Goal: Task Accomplishment & Management: Use online tool/utility

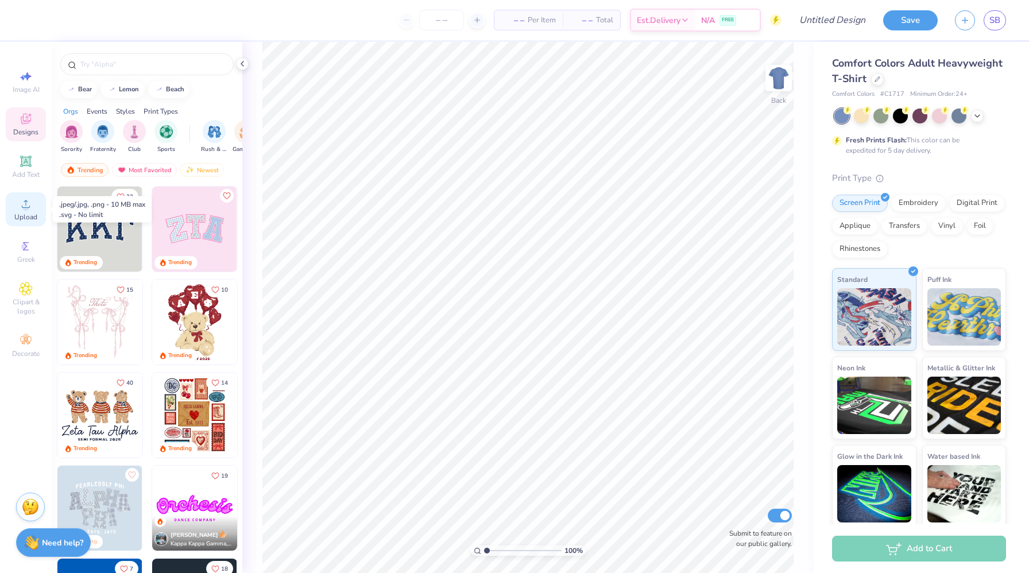
click at [24, 211] on div "Upload" at bounding box center [26, 209] width 40 height 34
click at [23, 173] on span "Add Text" at bounding box center [26, 174] width 28 height 9
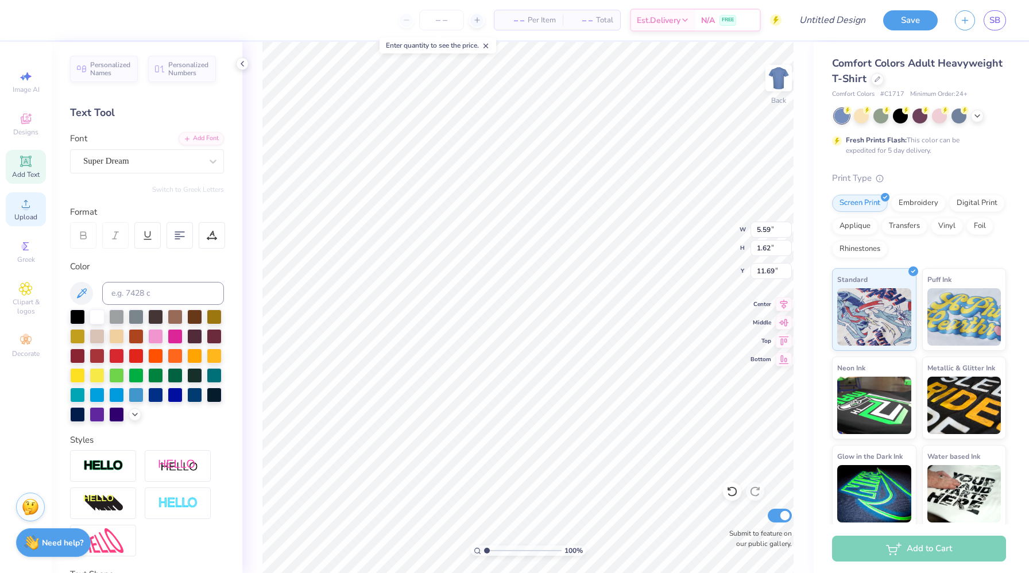
click at [25, 224] on div "Upload" at bounding box center [26, 209] width 40 height 34
click at [994, 25] on span "SB" at bounding box center [994, 20] width 11 height 13
click at [241, 64] on icon at bounding box center [242, 63] width 9 height 9
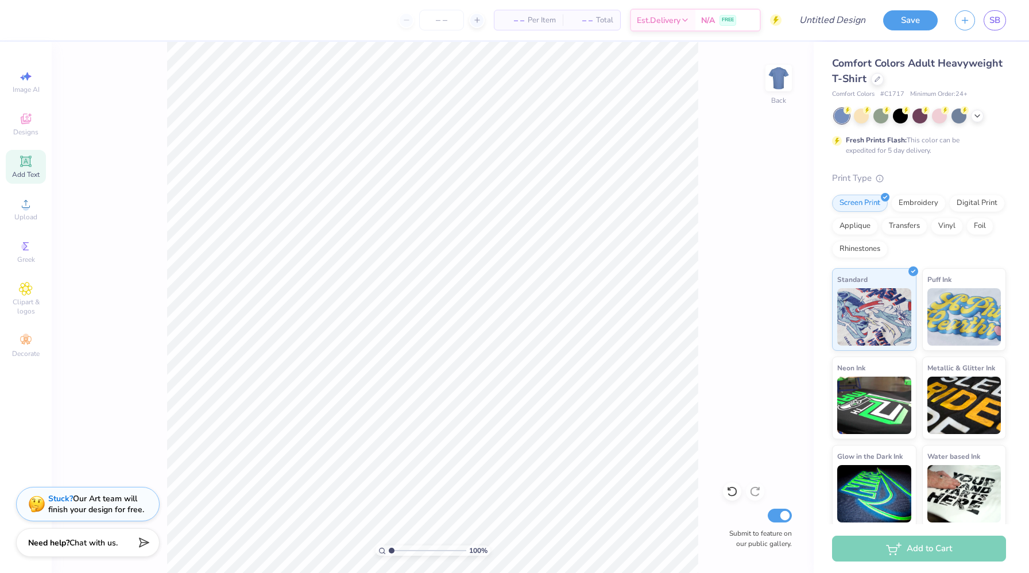
click at [979, 23] on div "SB" at bounding box center [980, 20] width 51 height 20
click at [986, 22] on link "SB" at bounding box center [995, 20] width 22 height 20
click at [18, 163] on div "Add Text" at bounding box center [26, 167] width 40 height 34
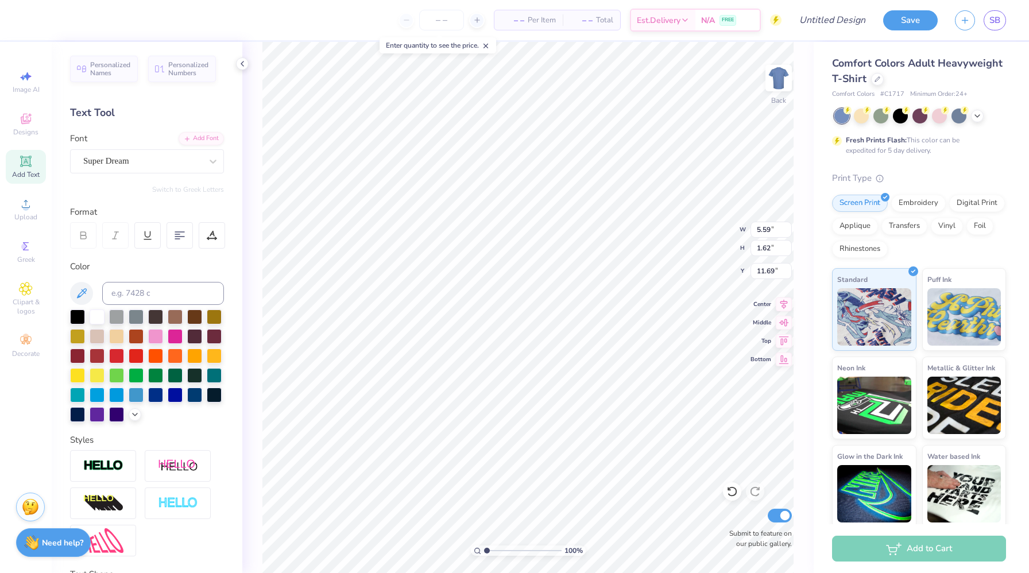
scroll to position [9, 5]
type textarea "K"
click at [511, 318] on ul "Cut Copy Paste Remove Background Duplicate Select All Delete Group Ungroup Brin…" at bounding box center [537, 397] width 90 height 292
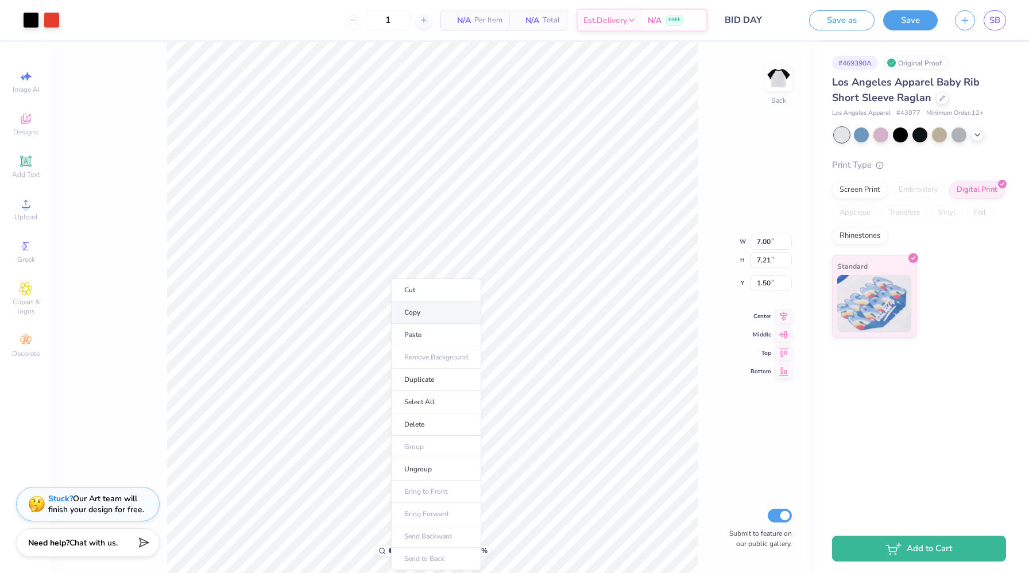
click at [431, 312] on li "Copy" at bounding box center [436, 312] width 90 height 22
click at [451, 399] on li "Select All" at bounding box center [470, 402] width 90 height 22
click at [474, 308] on li "Copy" at bounding box center [503, 312] width 90 height 22
click at [947, 94] on div "Los Angeles Apparel Baby Rib Short Sleeve Raglan" at bounding box center [919, 90] width 174 height 31
click at [941, 97] on icon at bounding box center [942, 97] width 5 height 5
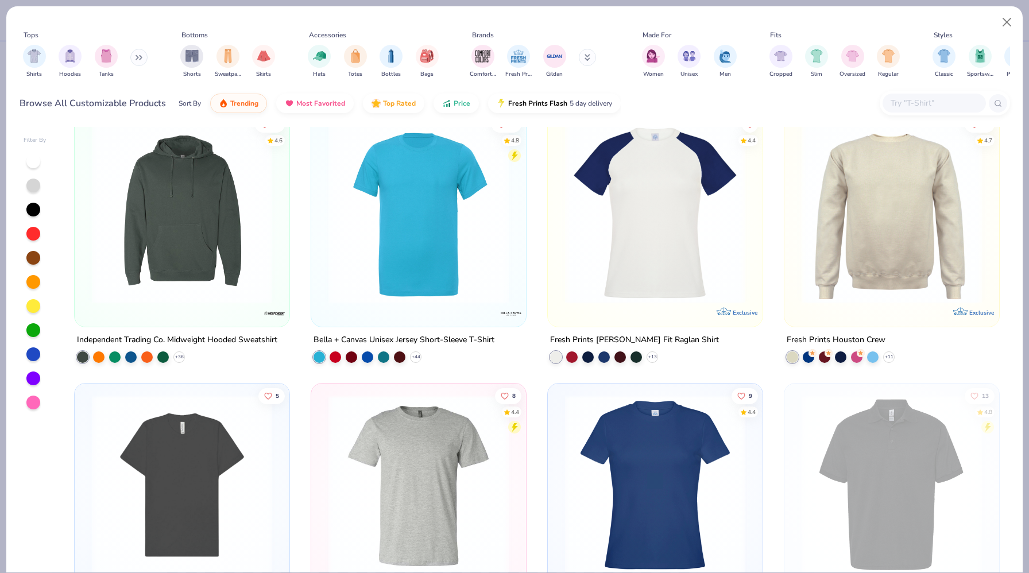
scroll to position [300, 0]
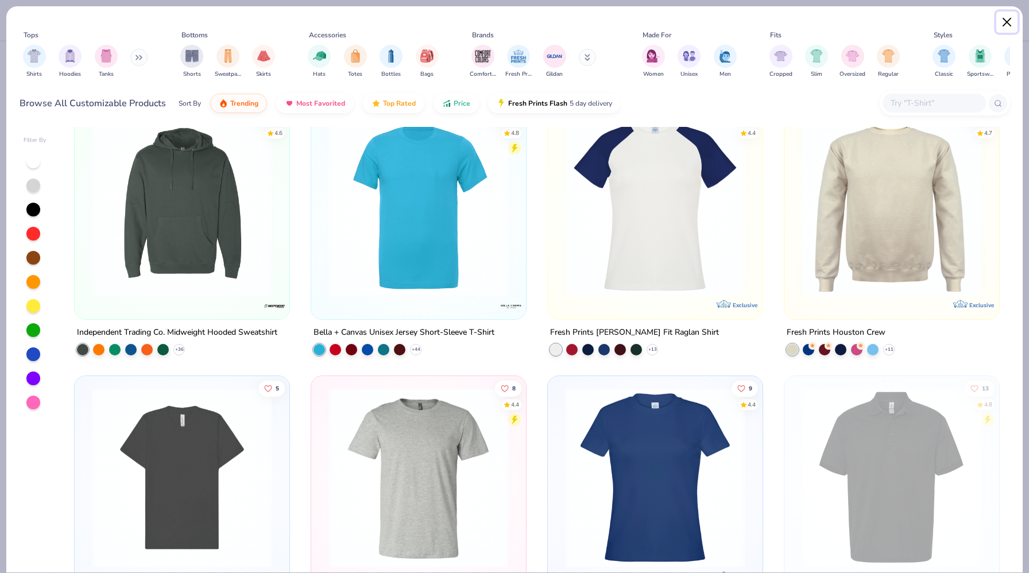
click at [1005, 22] on button "Close" at bounding box center [1007, 22] width 22 height 22
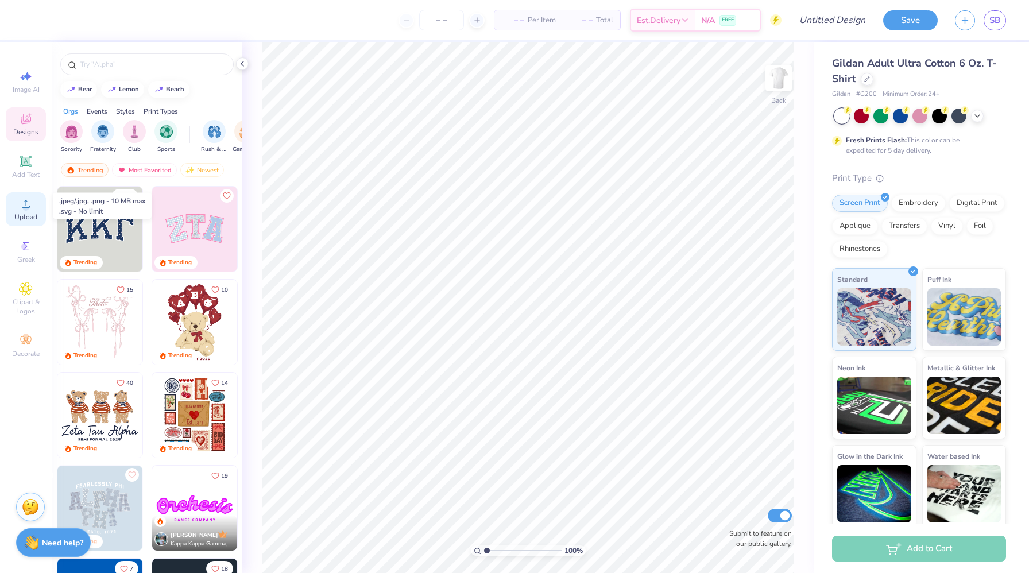
click at [24, 203] on icon at bounding box center [26, 204] width 14 height 14
click at [937, 120] on div at bounding box center [939, 114] width 15 height 15
click at [137, 64] on input "text" at bounding box center [152, 64] width 147 height 11
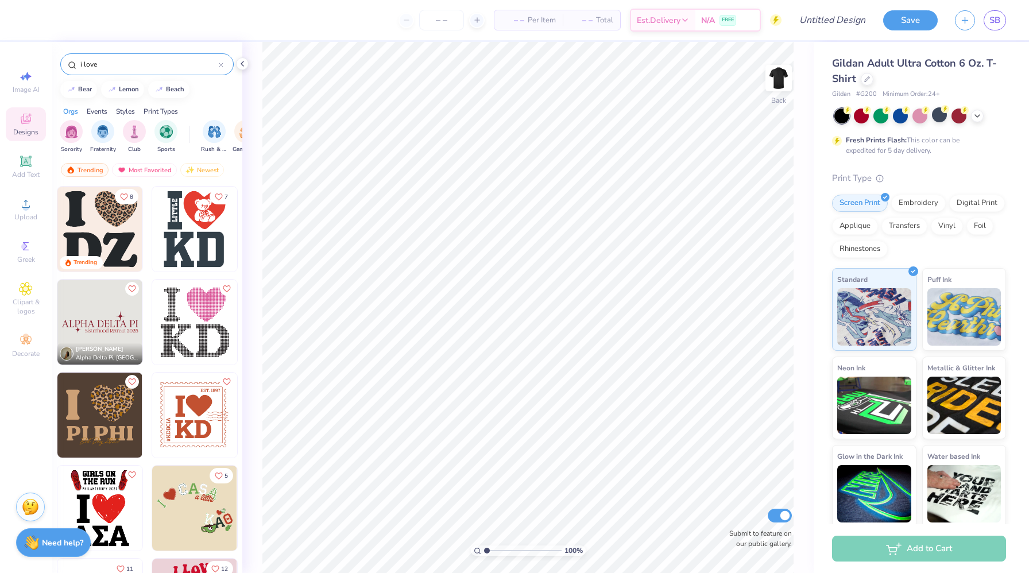
type input "i love"
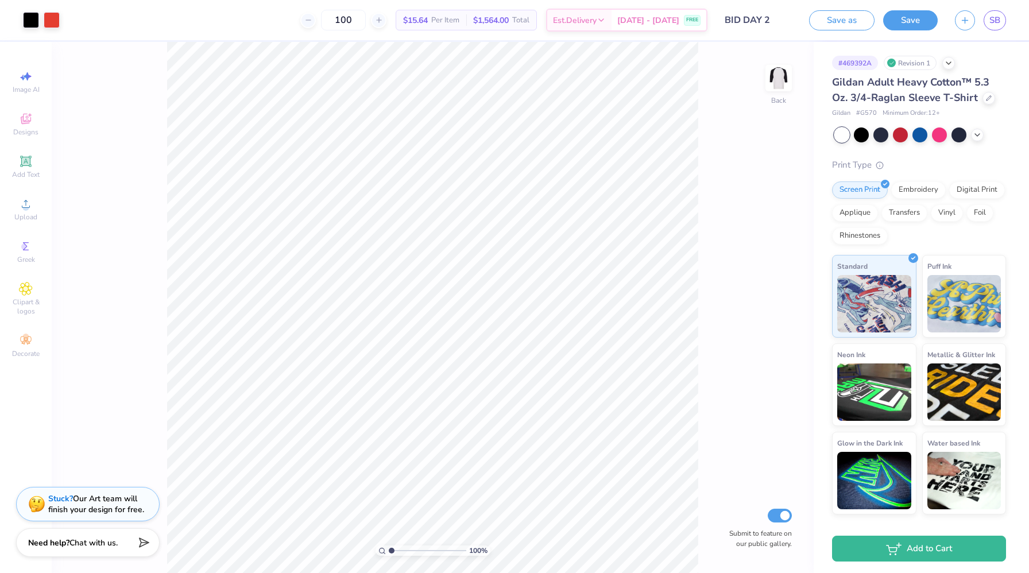
click at [992, 103] on div "Gildan Adult Heavy Cotton™ 5.3 Oz. 3/4-Raglan Sleeve T-Shirt" at bounding box center [919, 90] width 174 height 31
click at [988, 102] on div at bounding box center [988, 97] width 13 height 13
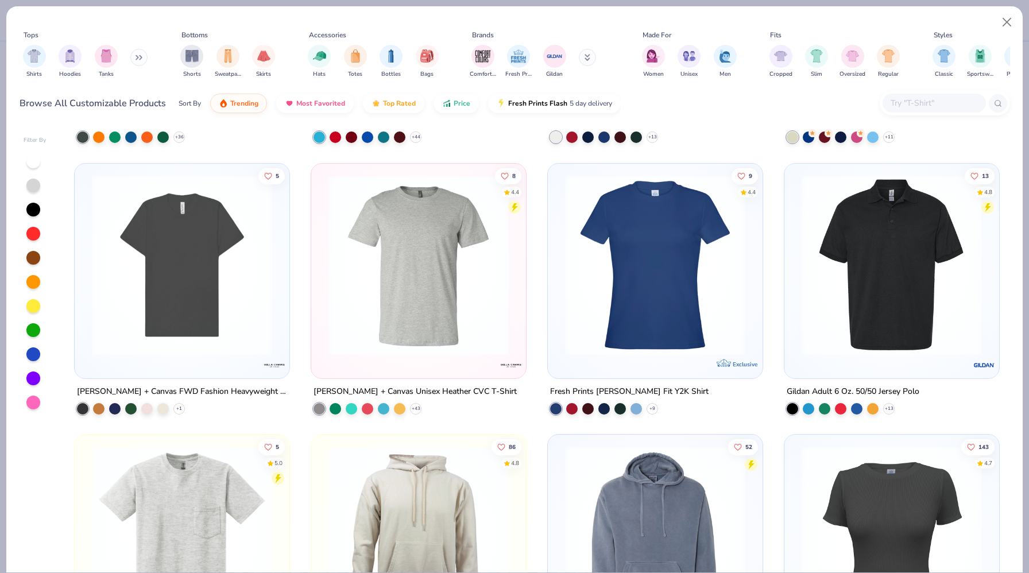
scroll to position [516, 0]
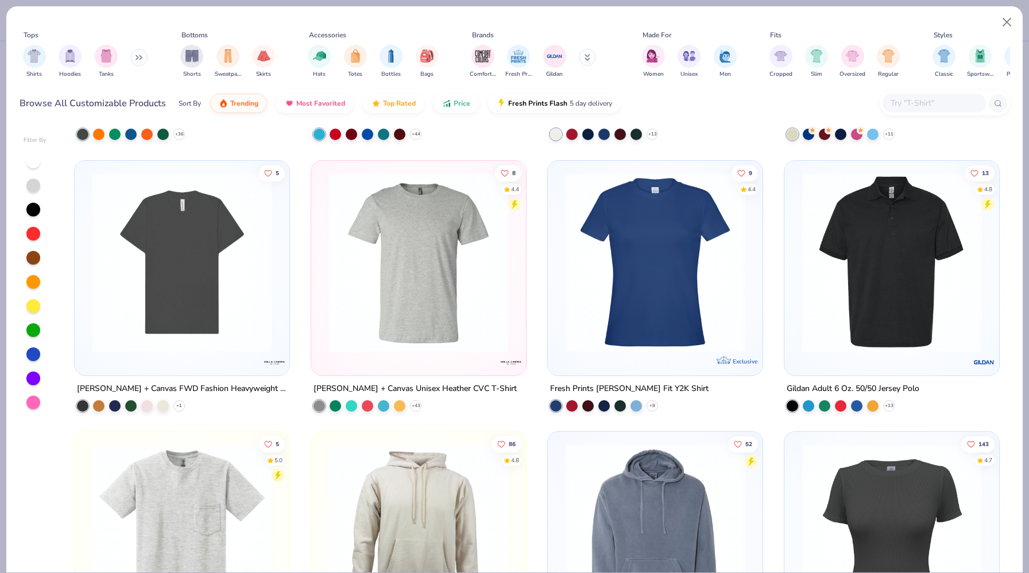
click at [441, 308] on img at bounding box center [419, 262] width 192 height 180
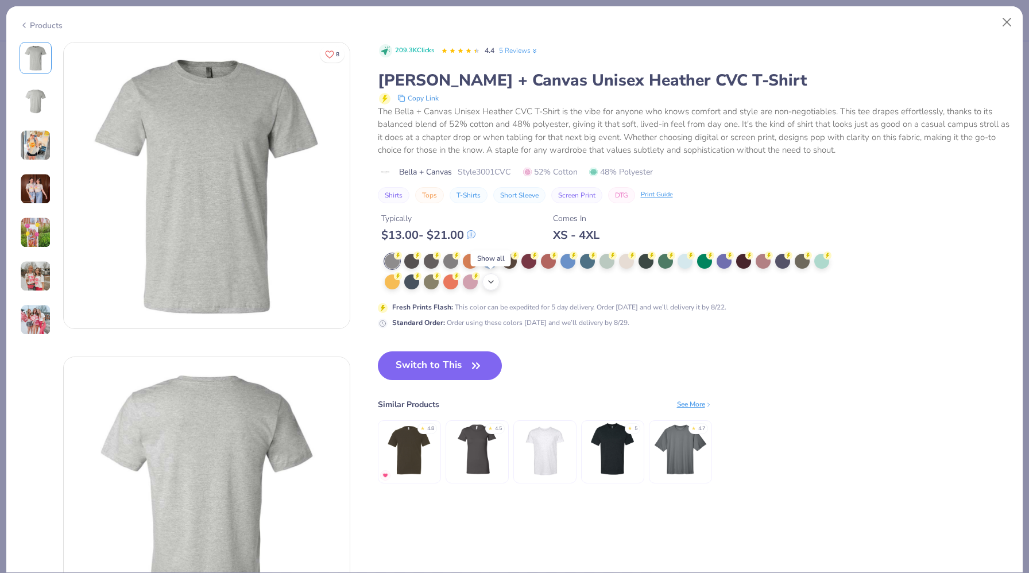
click at [489, 284] on icon at bounding box center [490, 281] width 9 height 9
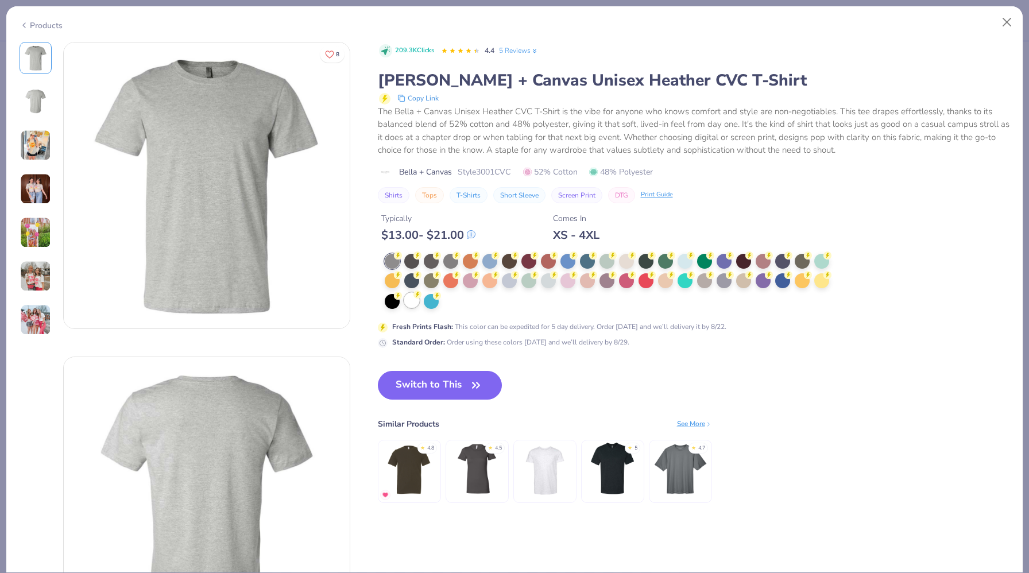
click at [409, 298] on div at bounding box center [411, 300] width 15 height 15
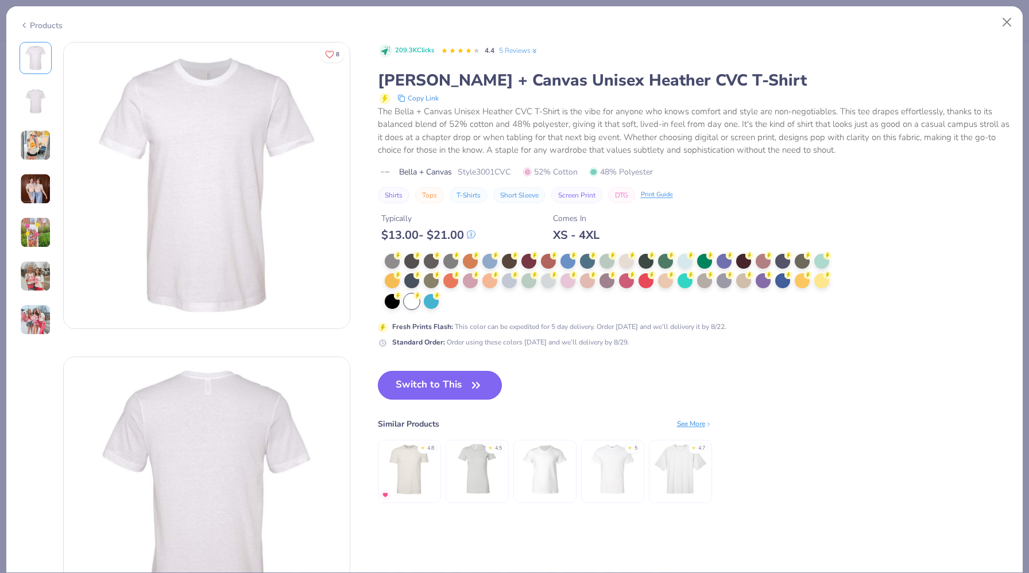
click at [421, 385] on button "Switch to This" at bounding box center [440, 385] width 125 height 29
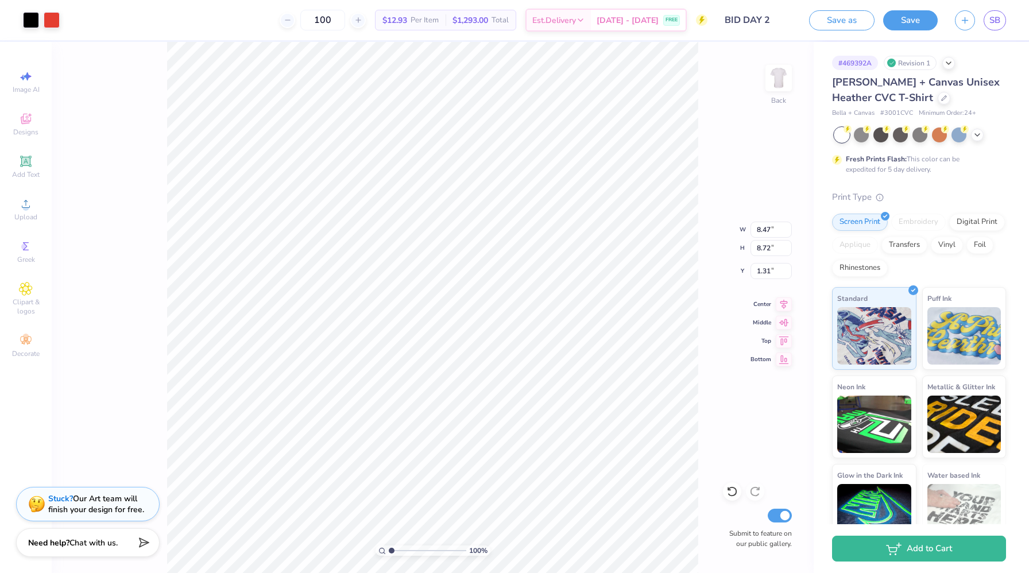
type input "1.46"
type input "1.66"
click at [903, 27] on button "Save" at bounding box center [910, 19] width 55 height 20
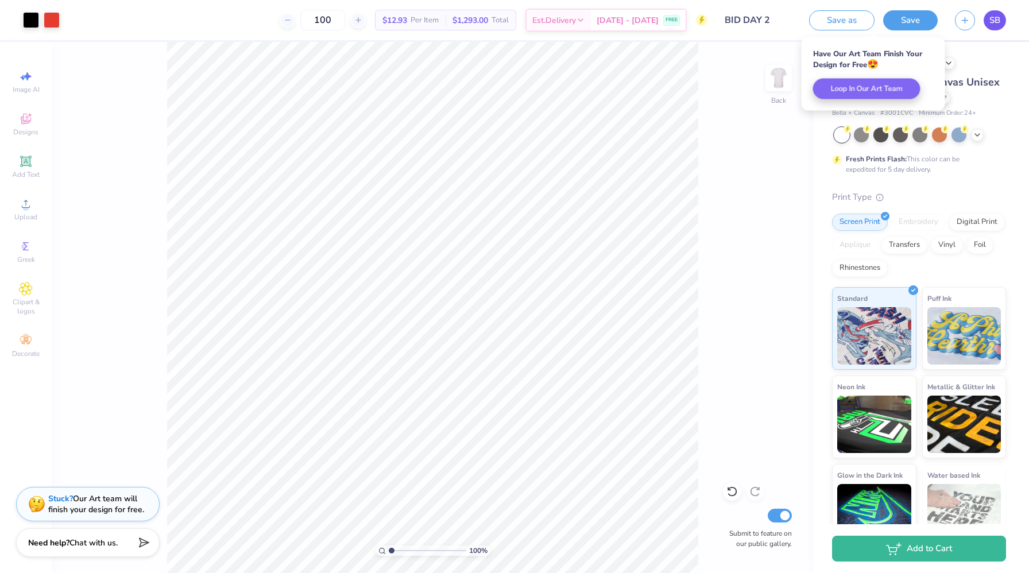
click at [995, 24] on span "SB" at bounding box center [994, 20] width 11 height 13
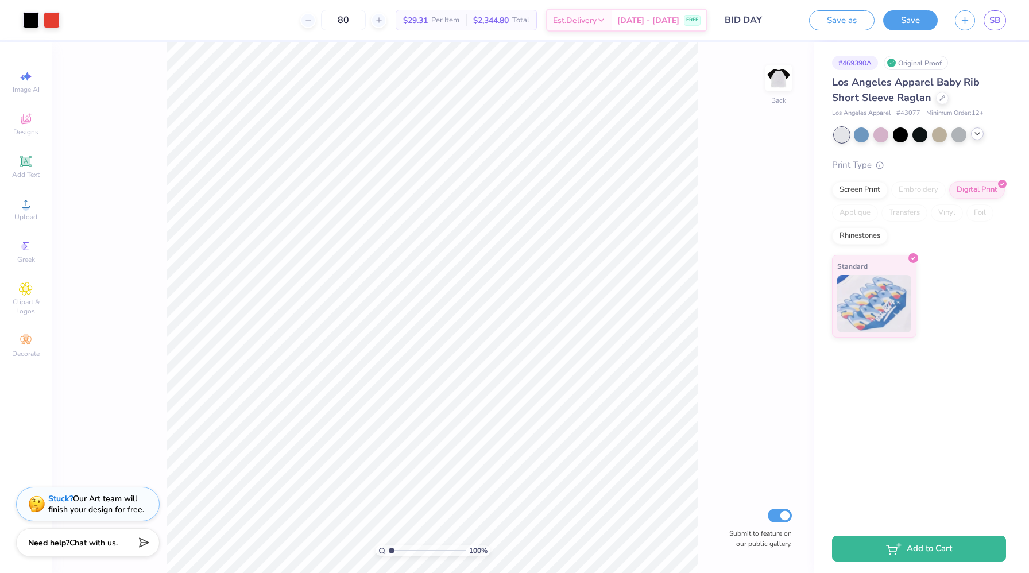
click at [982, 132] on div at bounding box center [977, 133] width 13 height 13
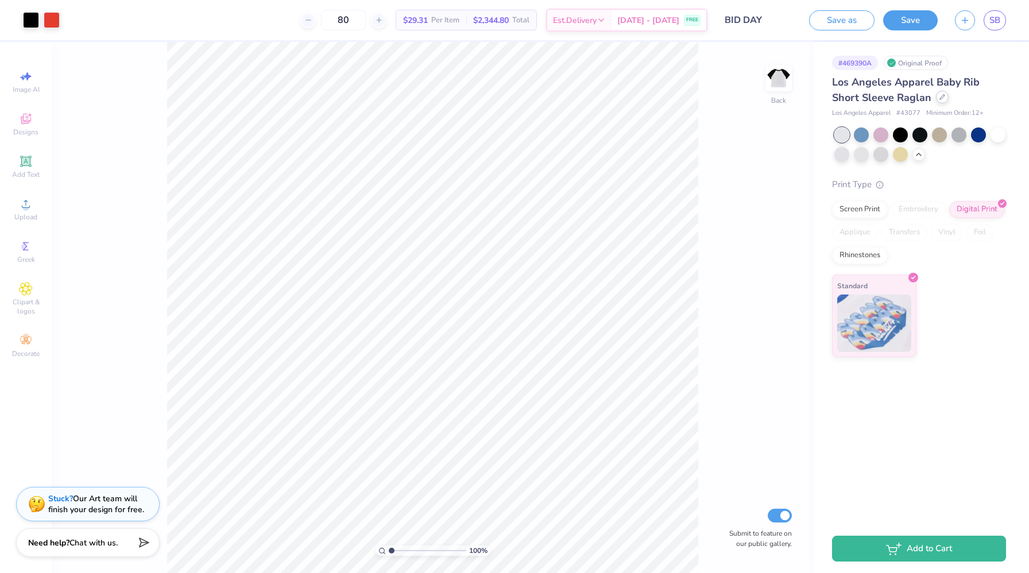
click at [941, 94] on div at bounding box center [942, 97] width 13 height 13
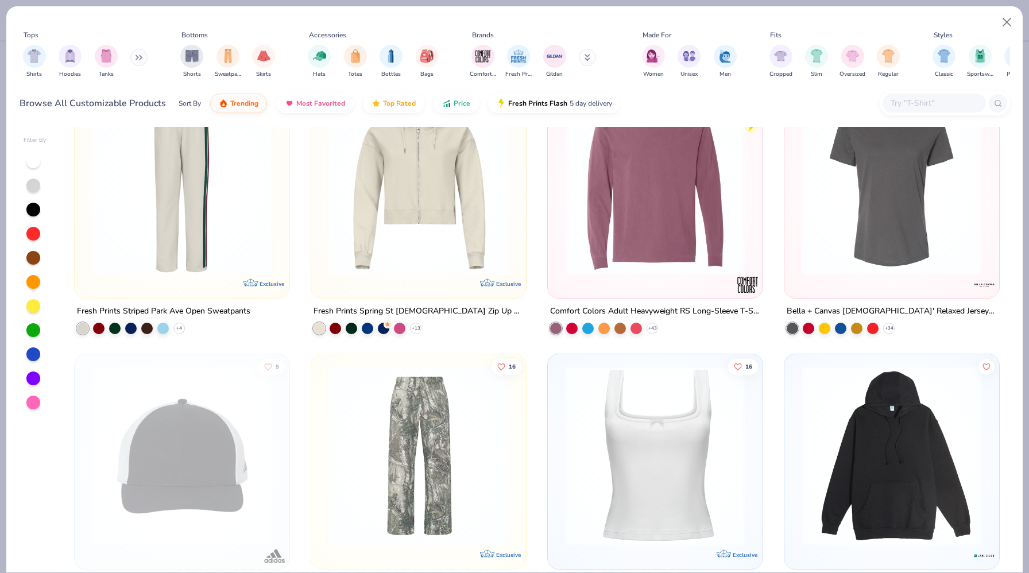
scroll to position [4333, 0]
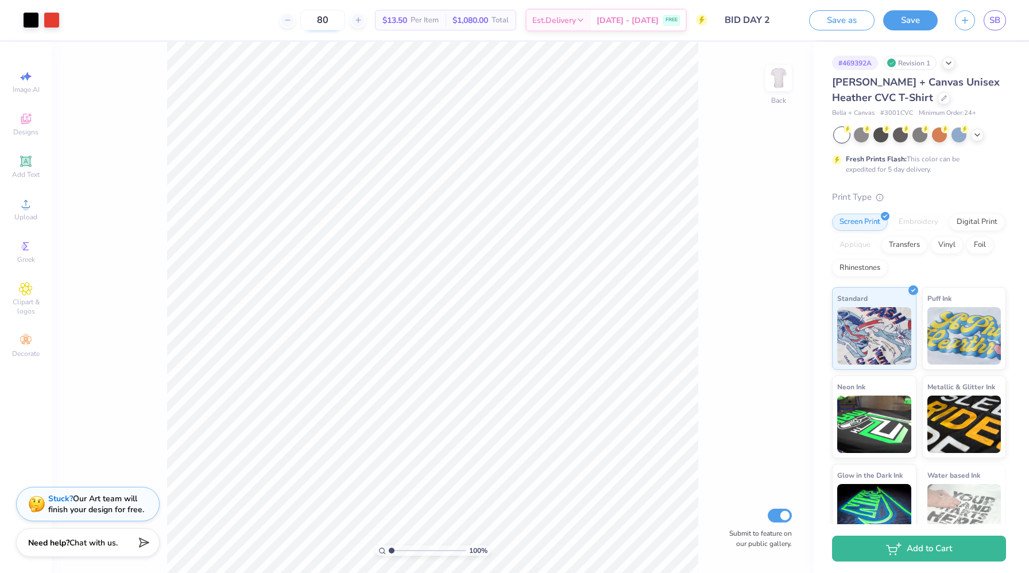
click at [333, 14] on input "80" at bounding box center [322, 20] width 45 height 21
type input "8"
type input "2"
type input "100"
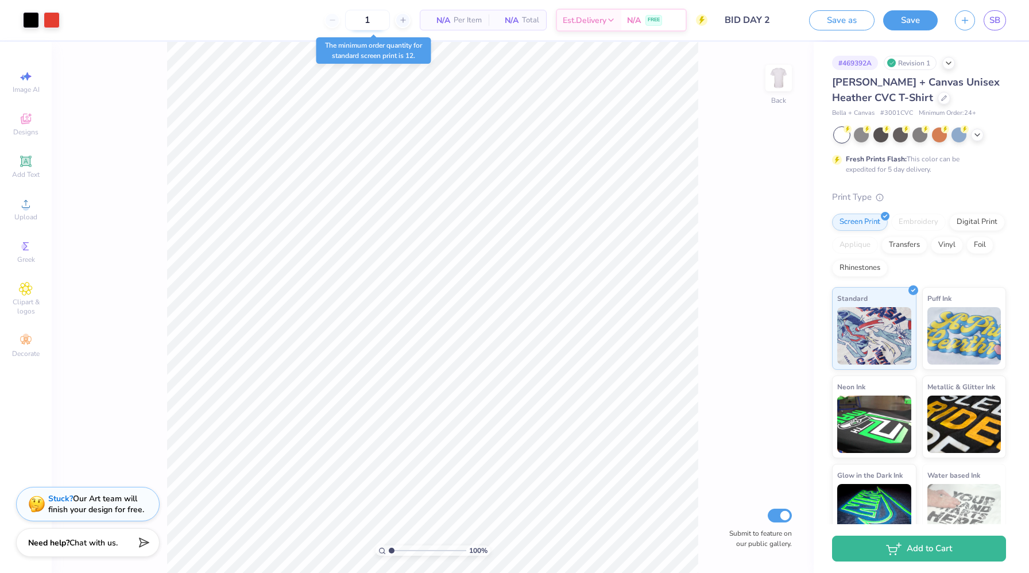
click at [370, 21] on input "1" at bounding box center [367, 20] width 45 height 21
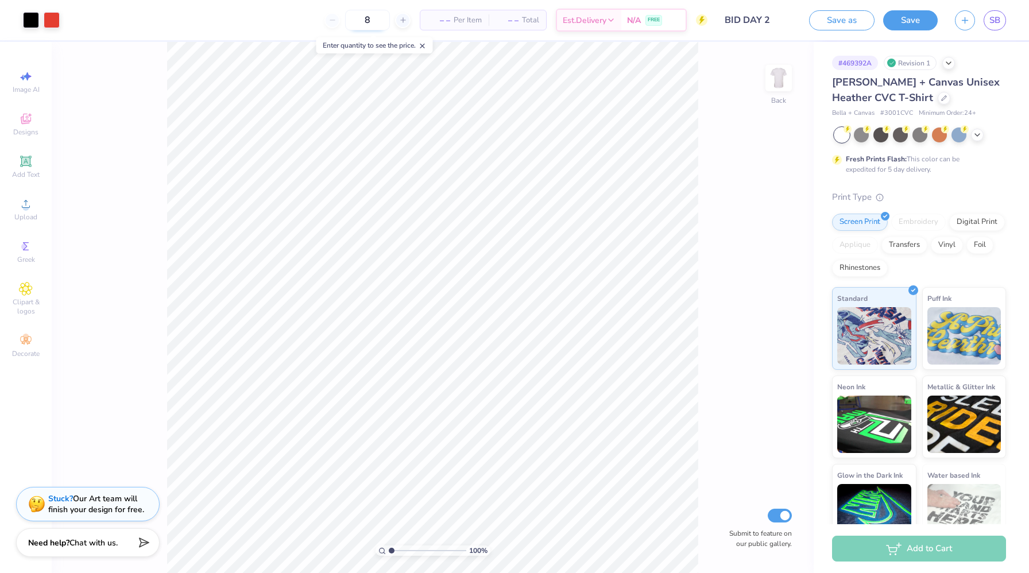
type input "80"
click at [970, 138] on div at bounding box center [920, 134] width 172 height 15
click at [981, 136] on icon at bounding box center [977, 133] width 9 height 9
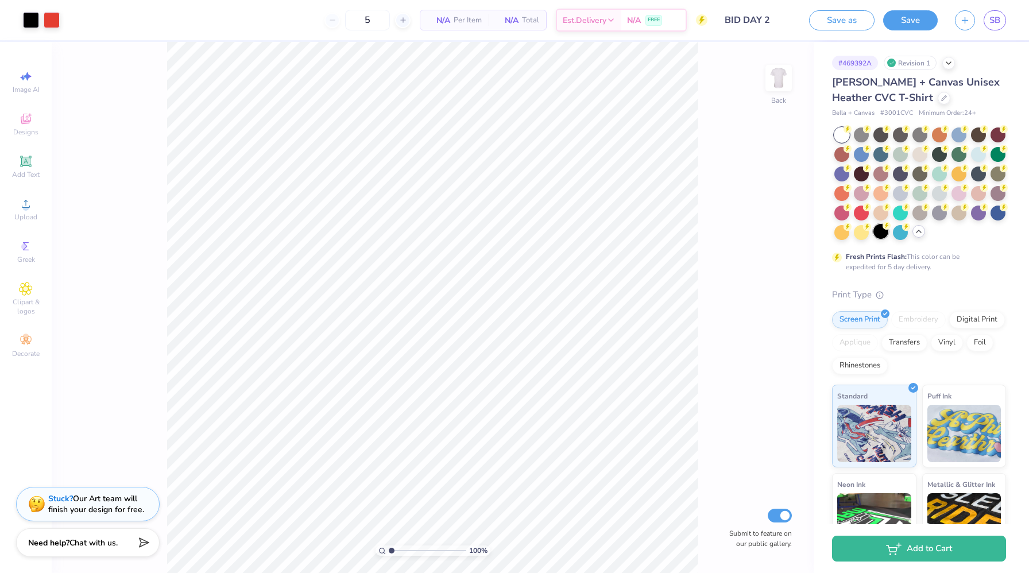
click at [888, 229] on div at bounding box center [880, 231] width 15 height 15
